Goal: Transaction & Acquisition: Purchase product/service

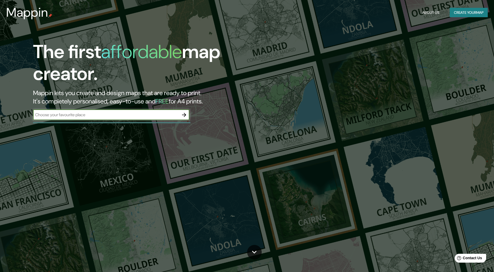
click at [98, 116] on input "text" at bounding box center [106, 115] width 146 height 6
click at [145, 115] on input "text" at bounding box center [106, 115] width 146 height 6
click at [476, 11] on button "Create your map" at bounding box center [468, 13] width 38 height 10
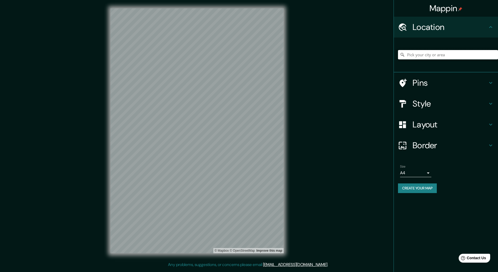
click at [451, 54] on input "Pick your city or area" at bounding box center [448, 54] width 100 height 9
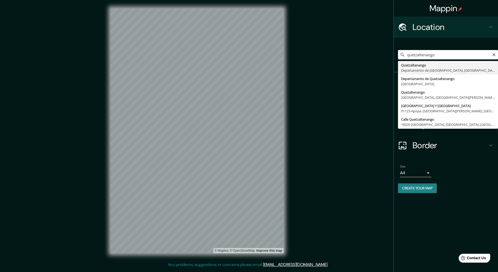
type input "Quetzaltenango, Departamento de [GEOGRAPHIC_DATA], [GEOGRAPHIC_DATA]"
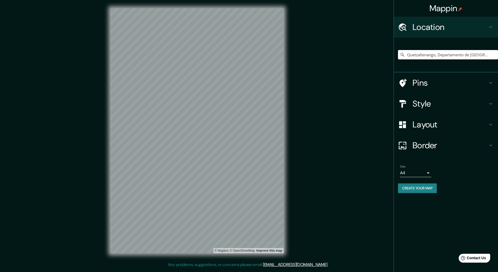
click at [428, 104] on h4 "Style" at bounding box center [449, 103] width 75 height 10
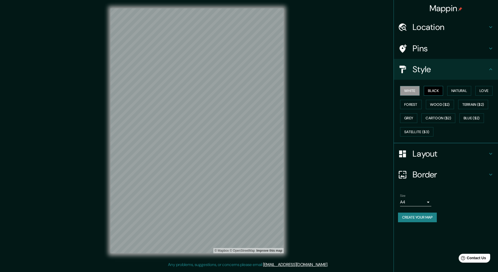
click at [430, 90] on button "Black" at bounding box center [433, 91] width 20 height 10
click at [453, 91] on button "Natural" at bounding box center [459, 91] width 24 height 10
click at [405, 103] on button "Forest" at bounding box center [411, 105] width 22 height 10
click at [415, 115] on button "Grey" at bounding box center [408, 118] width 17 height 10
click at [437, 106] on button "Wood ($2)" at bounding box center [439, 105] width 28 height 10
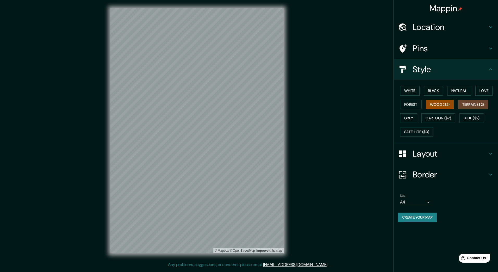
click at [476, 107] on button "Terrain ($2)" at bounding box center [473, 105] width 30 height 10
click at [448, 104] on button "Wood ($2)" at bounding box center [439, 105] width 28 height 10
click at [438, 118] on button "Cartoon ($2)" at bounding box center [438, 118] width 34 height 10
click at [406, 117] on button "Grey" at bounding box center [408, 118] width 17 height 10
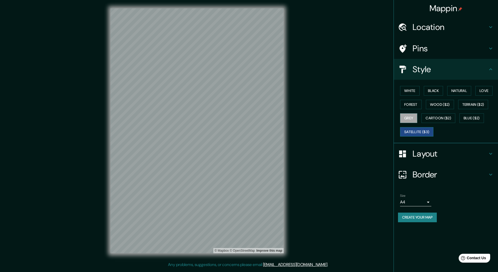
click at [411, 130] on button "Satellite ($3)" at bounding box center [416, 132] width 33 height 10
click at [408, 88] on button "White" at bounding box center [410, 91] width 20 height 10
